Goal: Transaction & Acquisition: Download file/media

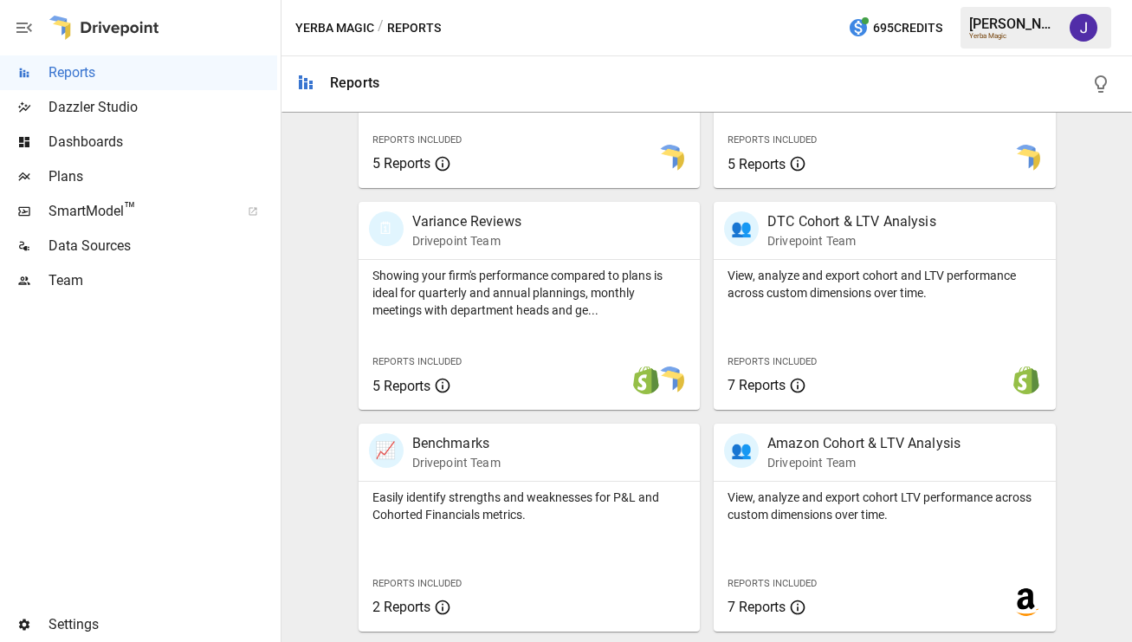
scroll to position [700, 0]
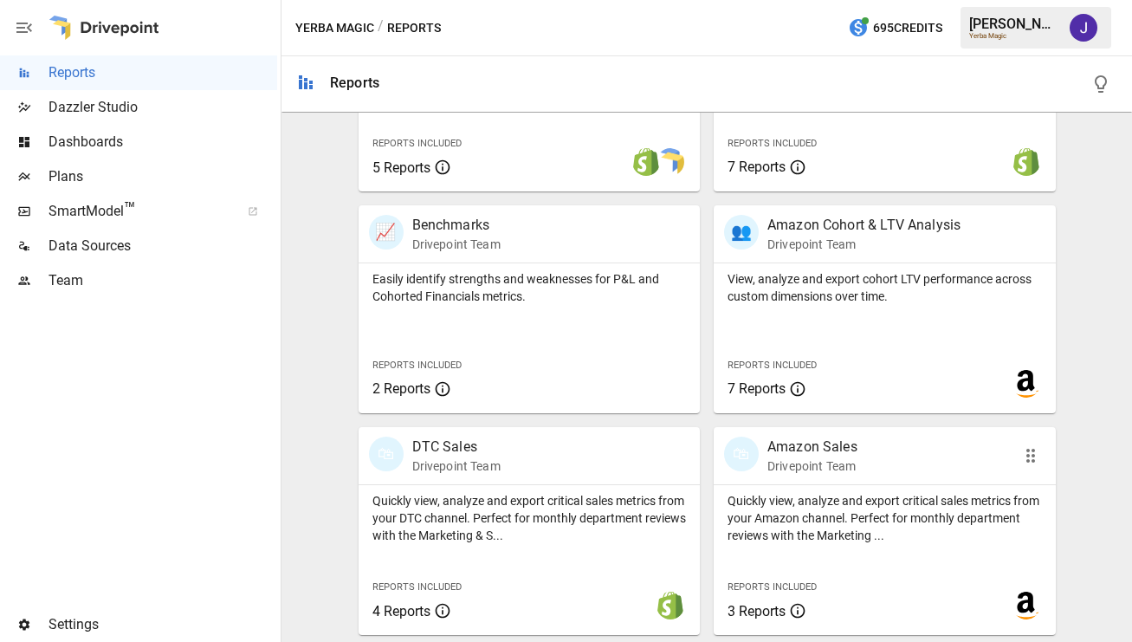
click at [804, 464] on p "Drivepoint Team" at bounding box center [812, 465] width 90 height 17
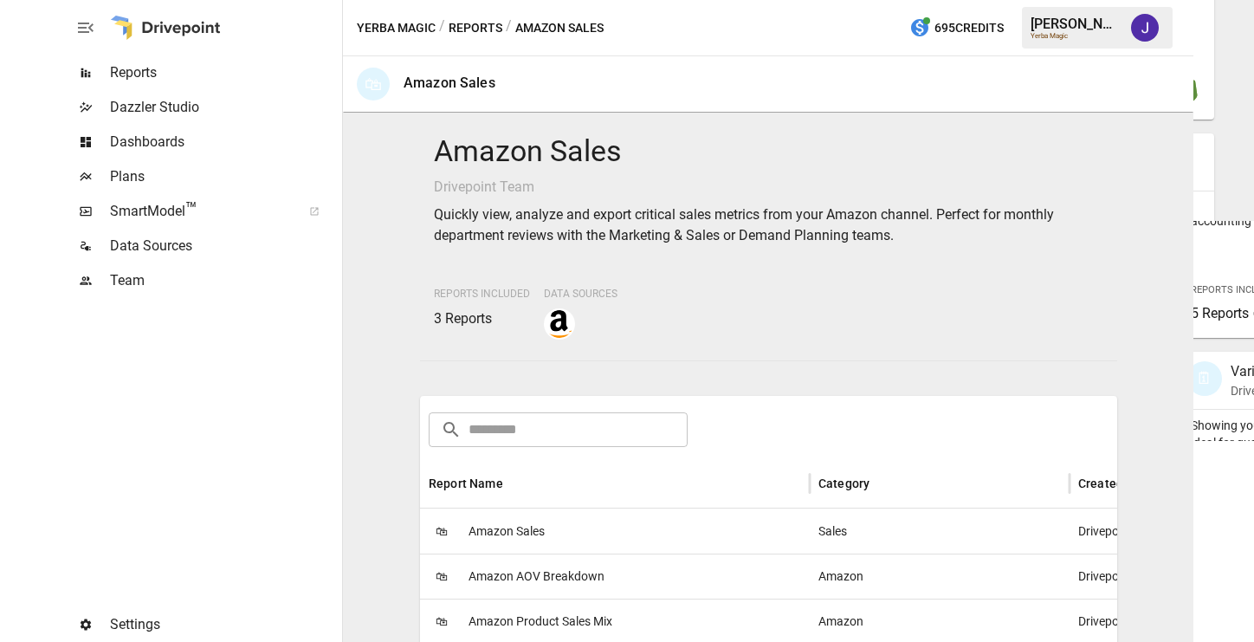
scroll to position [285, 0]
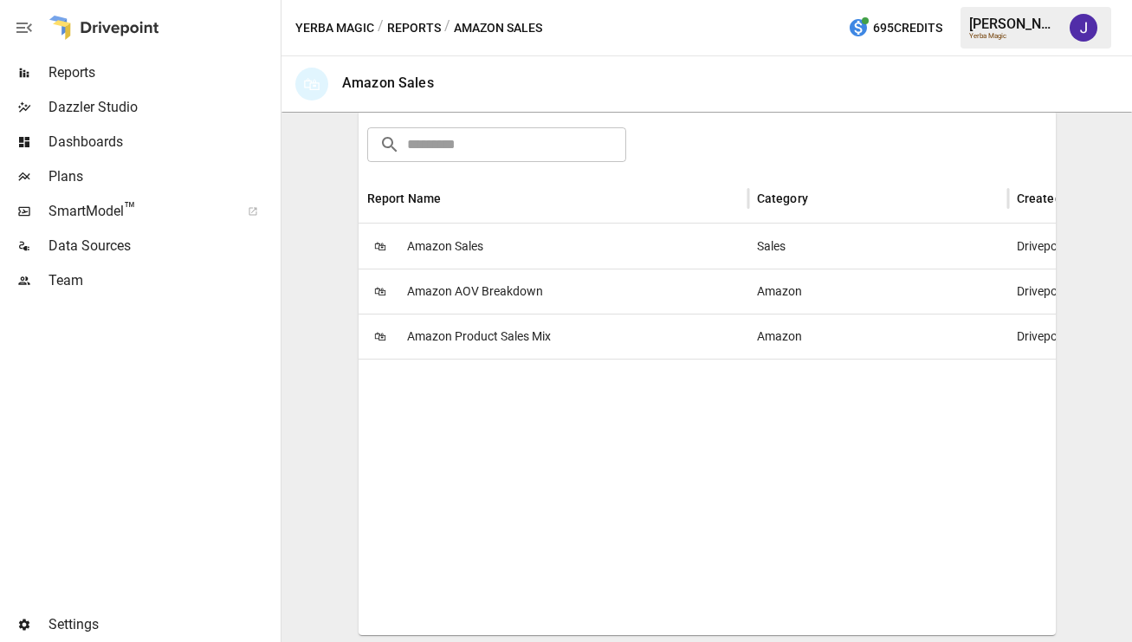
click at [493, 240] on div "🛍 Amazon Sales" at bounding box center [553, 245] width 390 height 45
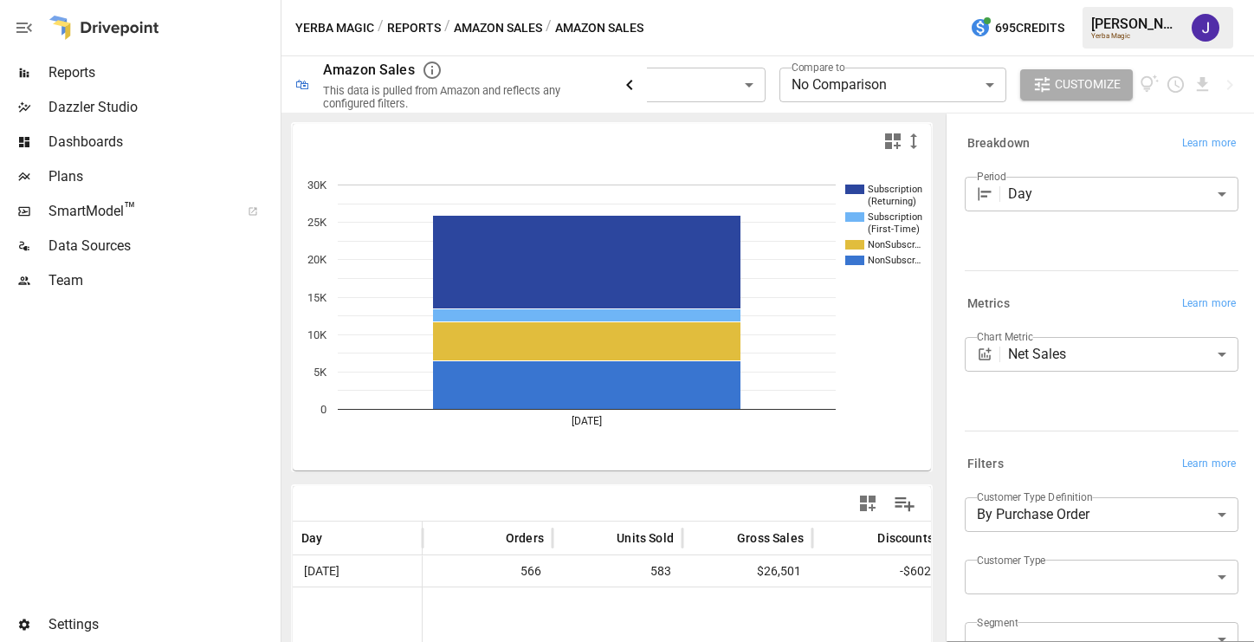
click at [625, 79] on icon "button" at bounding box center [629, 84] width 21 height 21
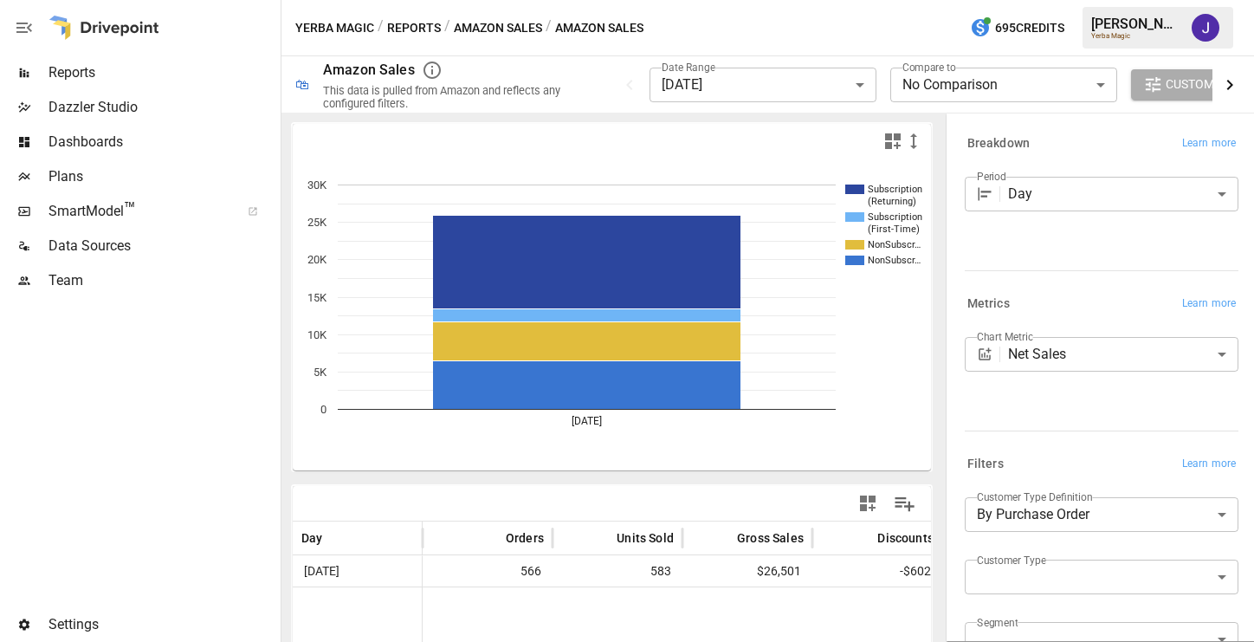
click at [1131, 81] on icon "button" at bounding box center [1229, 84] width 21 height 21
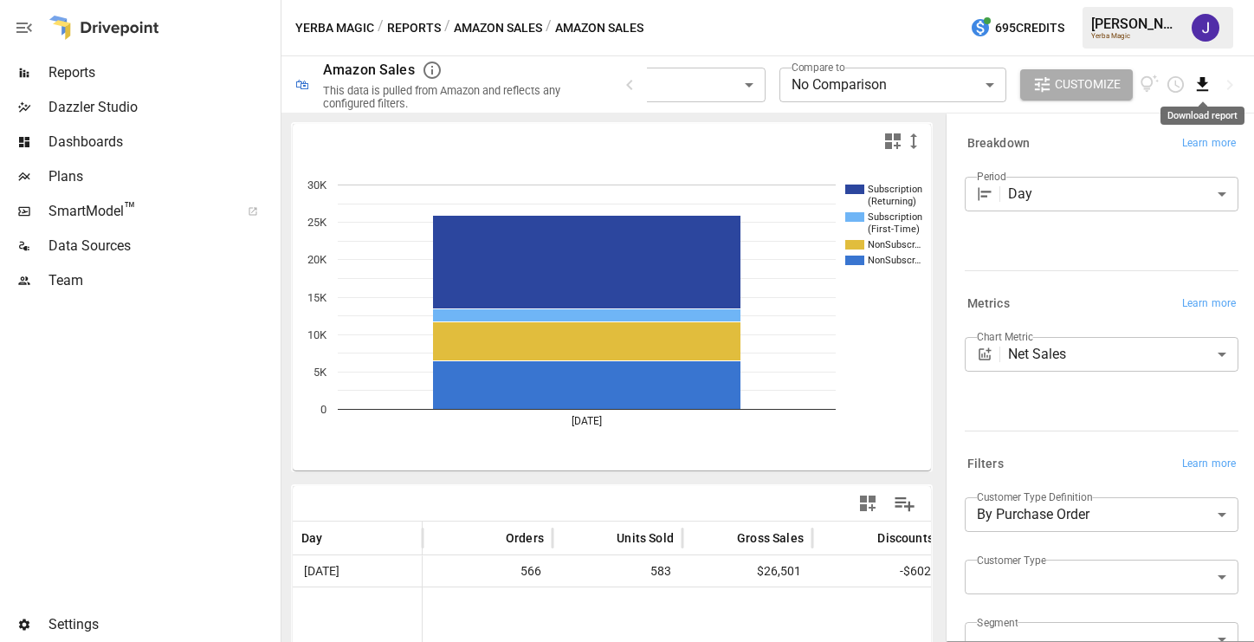
click at [1131, 86] on icon "Download report" at bounding box center [1202, 84] width 20 height 20
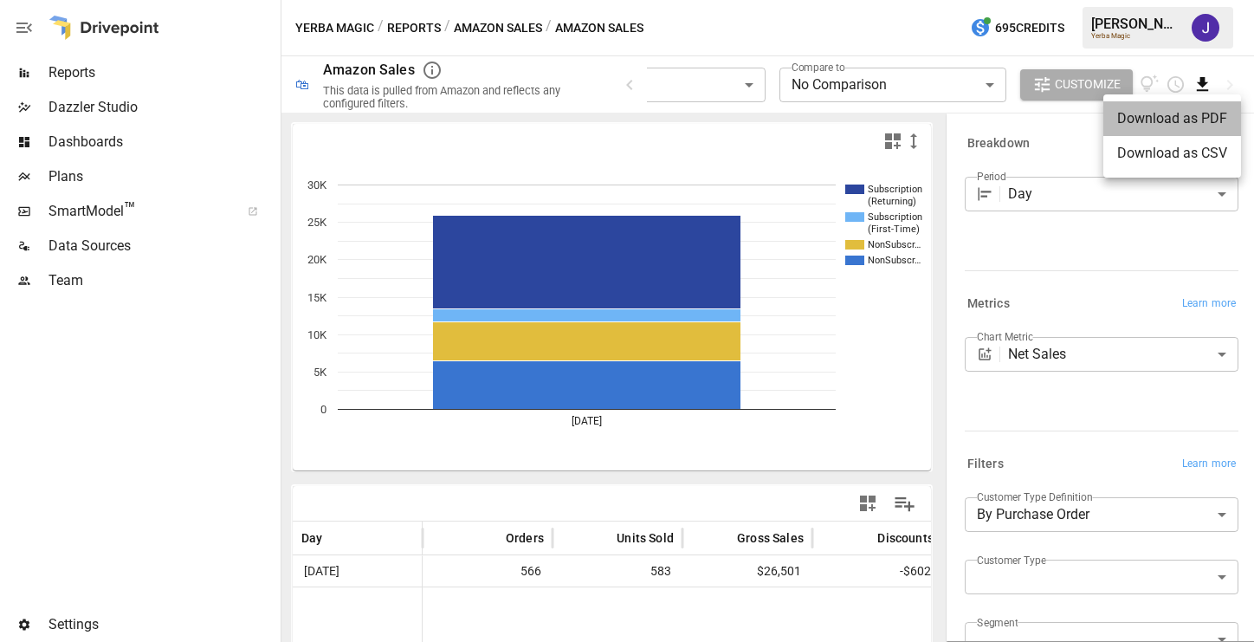
click at [1131, 125] on li "Download as PDF" at bounding box center [1172, 118] width 138 height 35
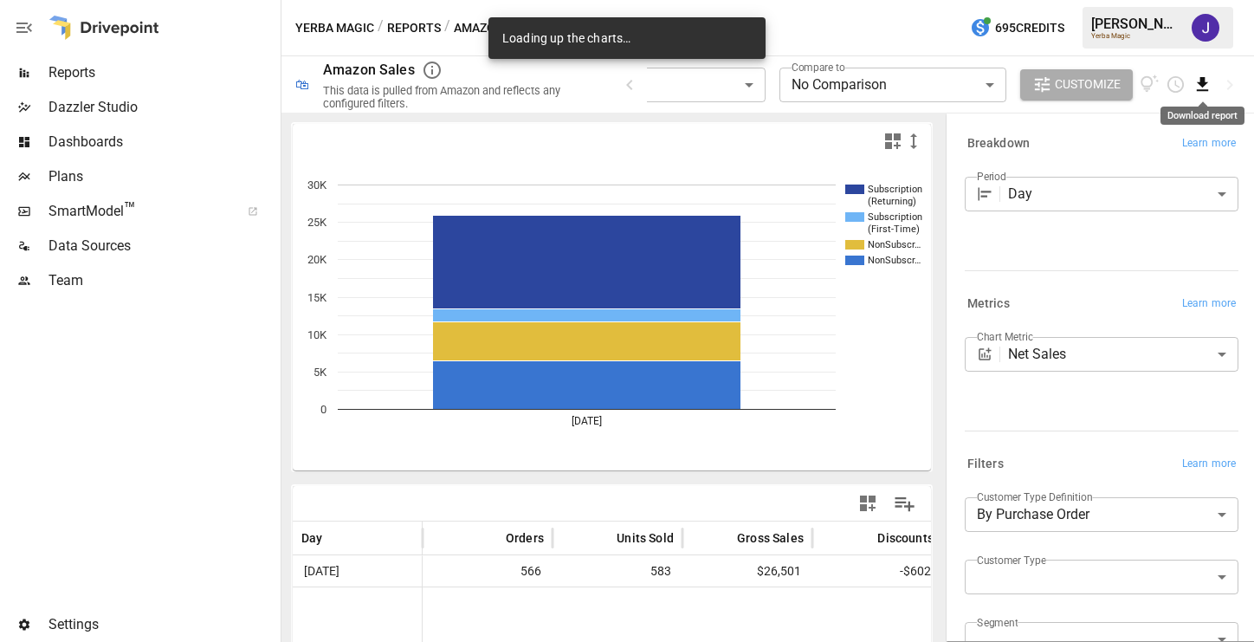
click at [1131, 77] on icon "Download report" at bounding box center [1202, 84] width 11 height 14
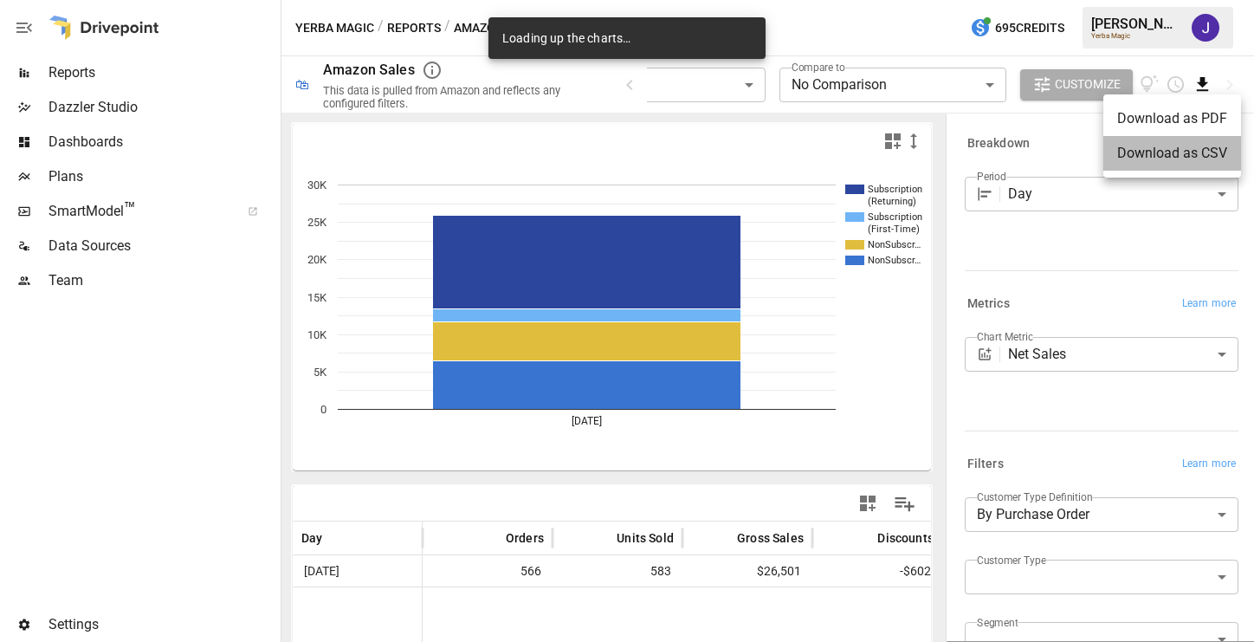
click at [1131, 144] on li "Download as CSV" at bounding box center [1172, 153] width 138 height 35
